Goal: Information Seeking & Learning: Learn about a topic

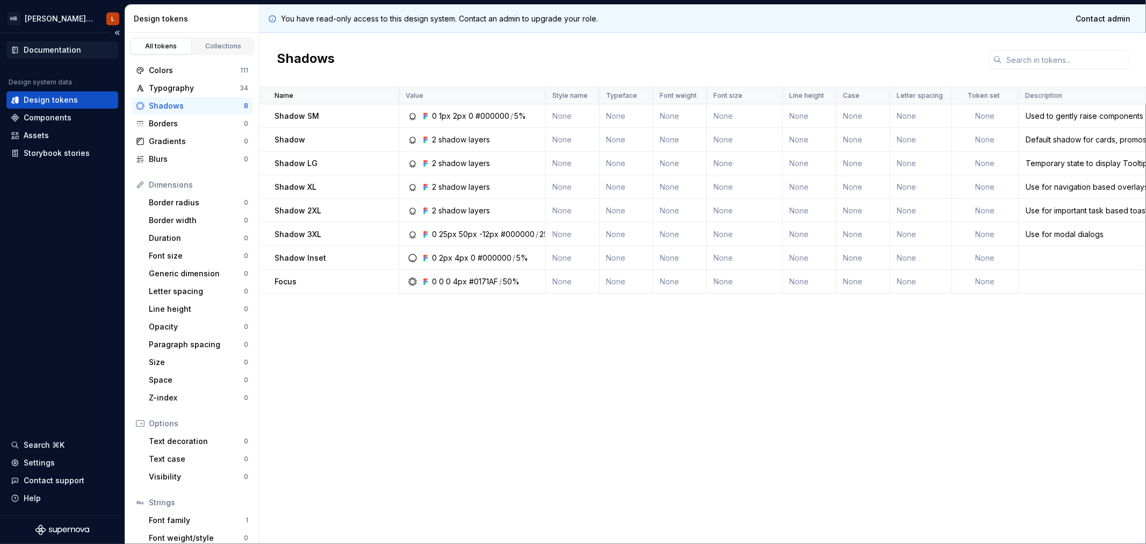
click at [48, 47] on div "Documentation" at bounding box center [52, 50] width 57 height 11
click at [69, 45] on div "Documentation" at bounding box center [52, 50] width 57 height 11
